Goal: Information Seeking & Learning: Learn about a topic

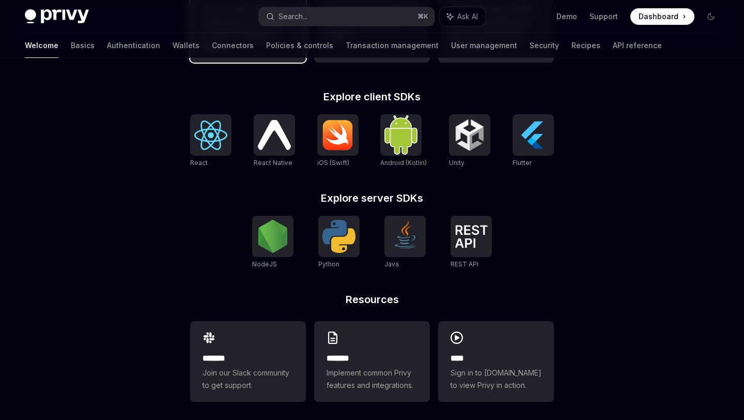
scroll to position [402, 0]
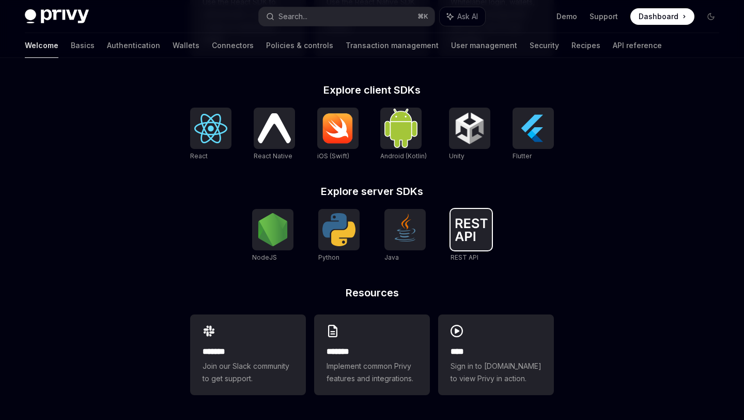
click at [480, 234] on img at bounding box center [471, 229] width 33 height 23
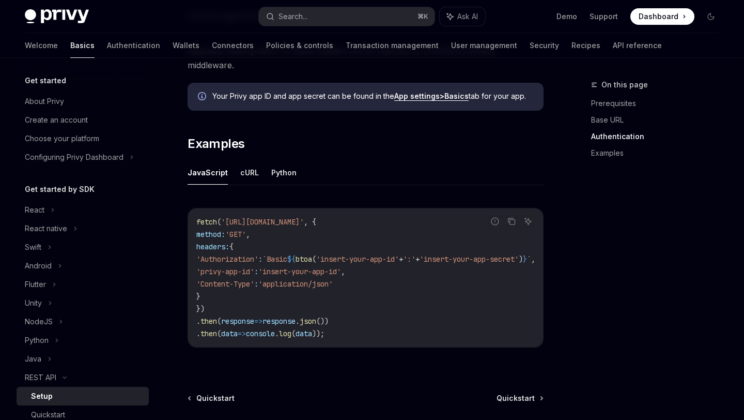
scroll to position [564, 0]
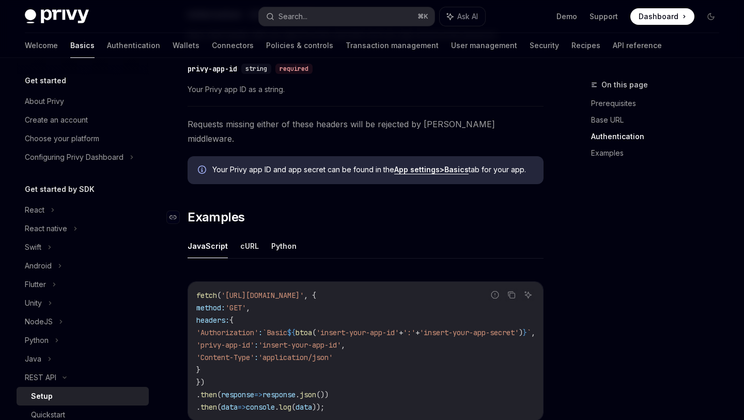
click at [412, 210] on h2 "​ Examples" at bounding box center [366, 217] width 356 height 17
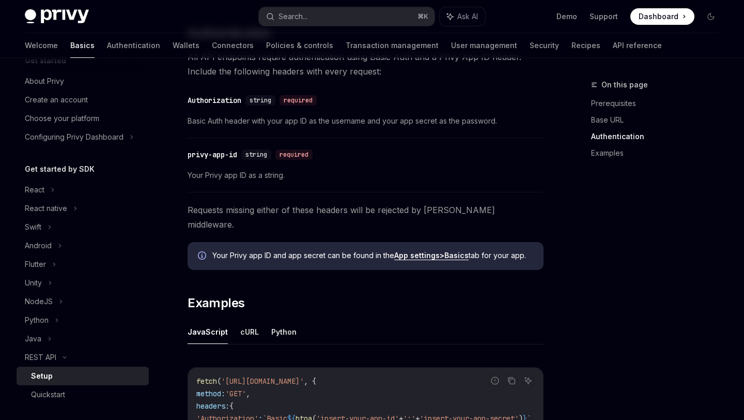
scroll to position [319, 0]
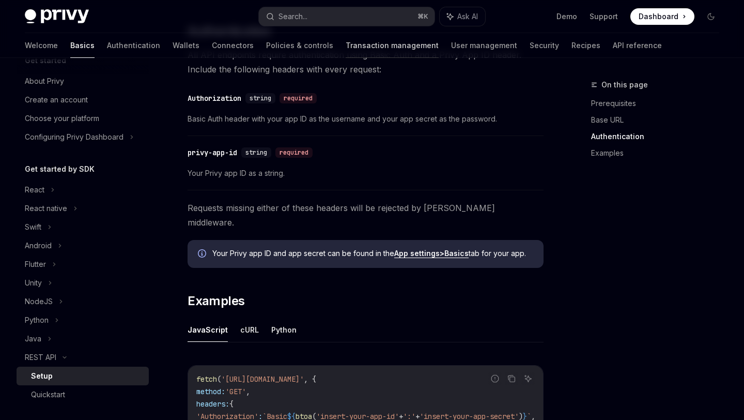
click at [346, 51] on link "Transaction management" at bounding box center [392, 45] width 93 height 25
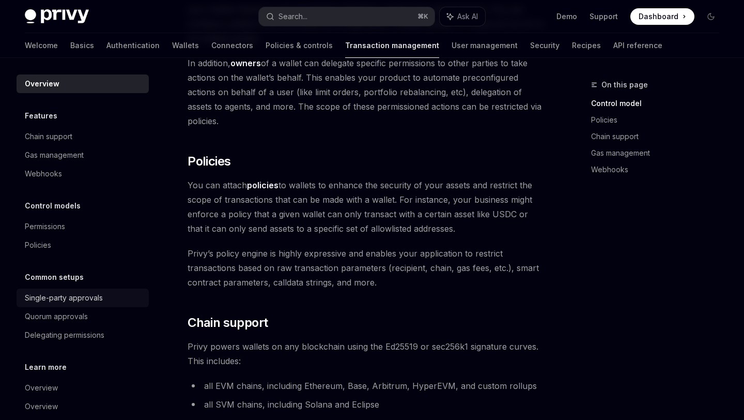
scroll to position [35, 0]
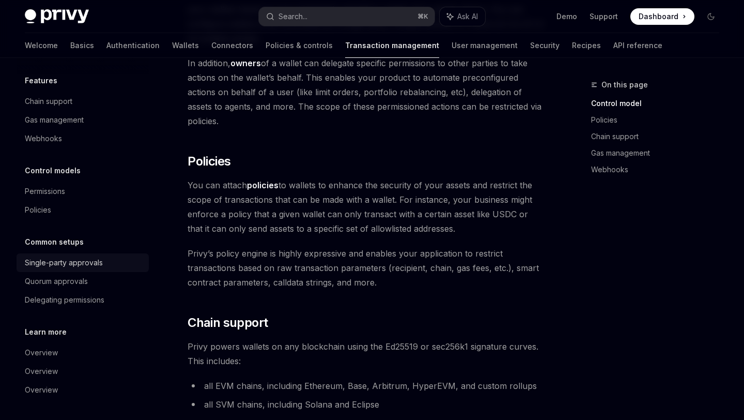
click at [100, 261] on div "Single-party approvals" at bounding box center [64, 262] width 78 height 12
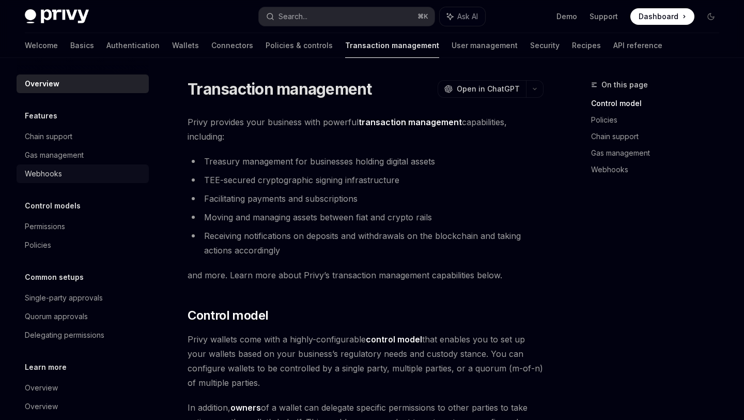
click at [53, 179] on div "Webhooks" at bounding box center [43, 173] width 37 height 12
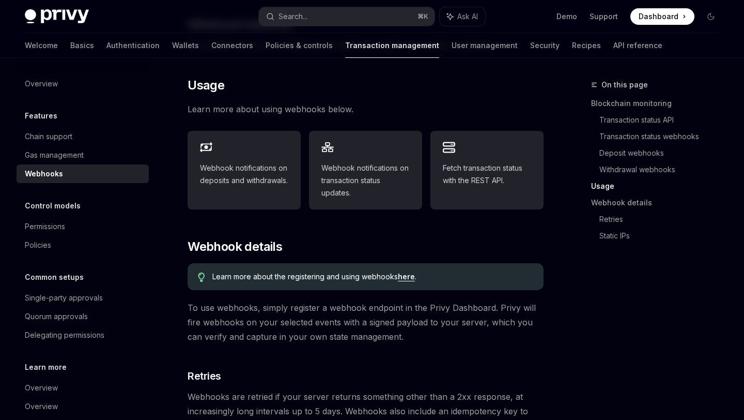
type textarea "*"
